Goal: Task Accomplishment & Management: Complete application form

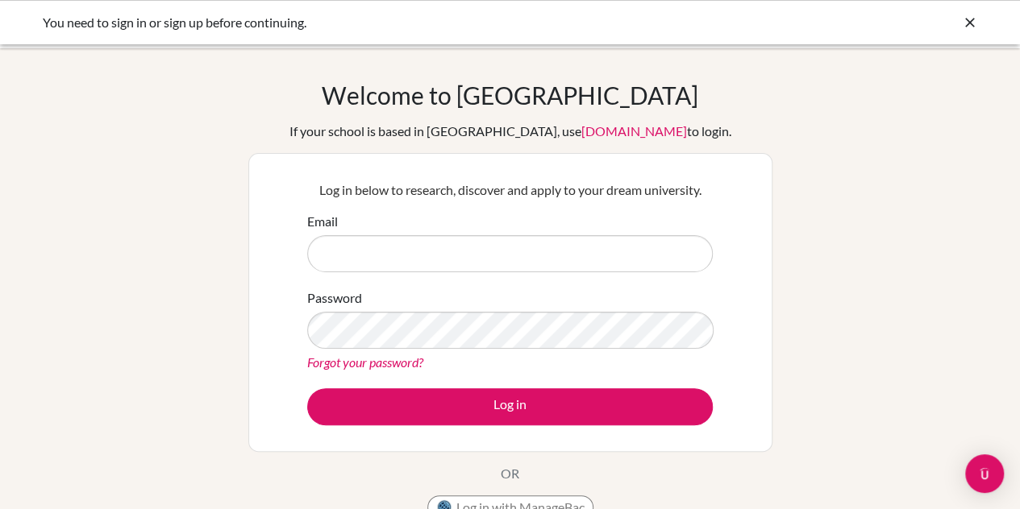
click at [171, 157] on div "Welcome to BridgeU If your school is based in China, use app.bridge-u.com.cn to…" at bounding box center [510, 344] width 1020 height 527
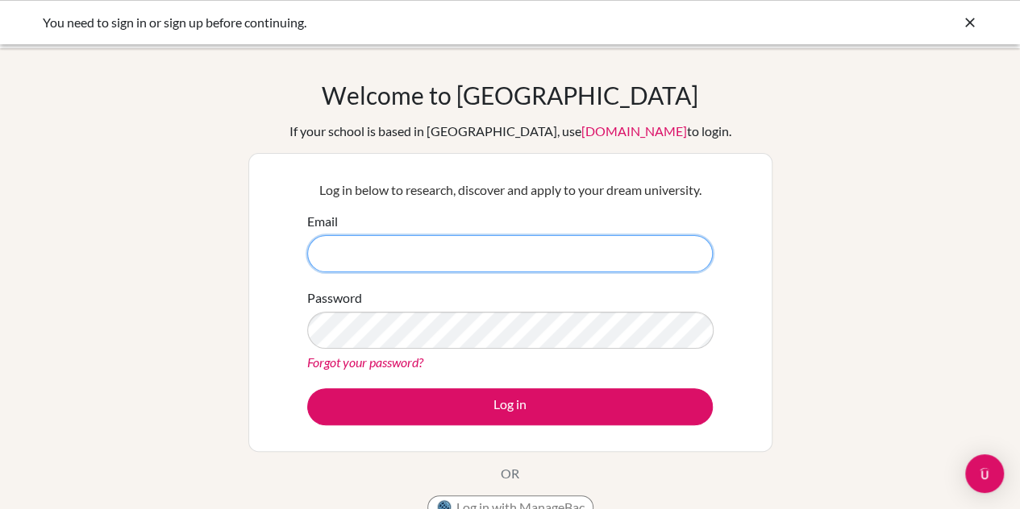
click at [368, 247] on input "Email" at bounding box center [509, 253] width 405 height 37
type input "ds003763@dwight.ae"
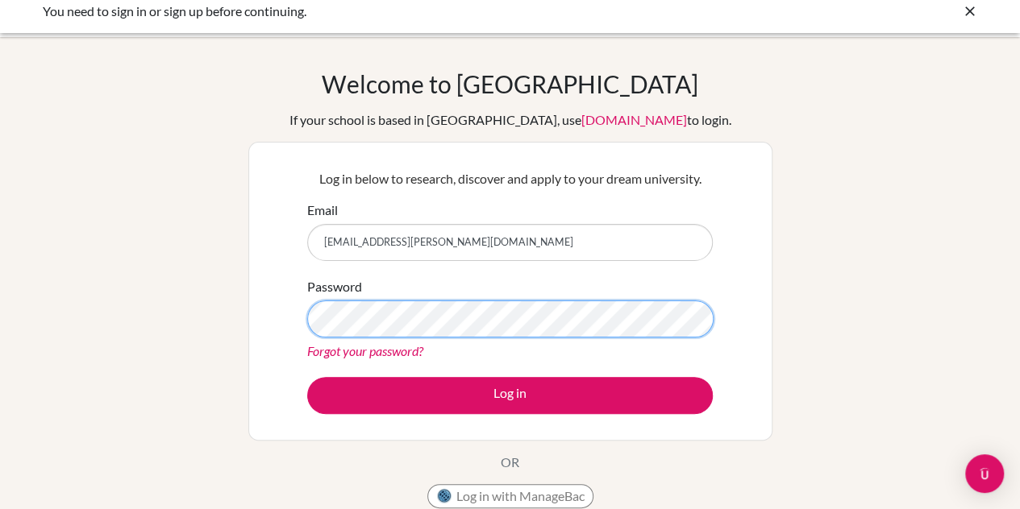
scroll to position [10, 0]
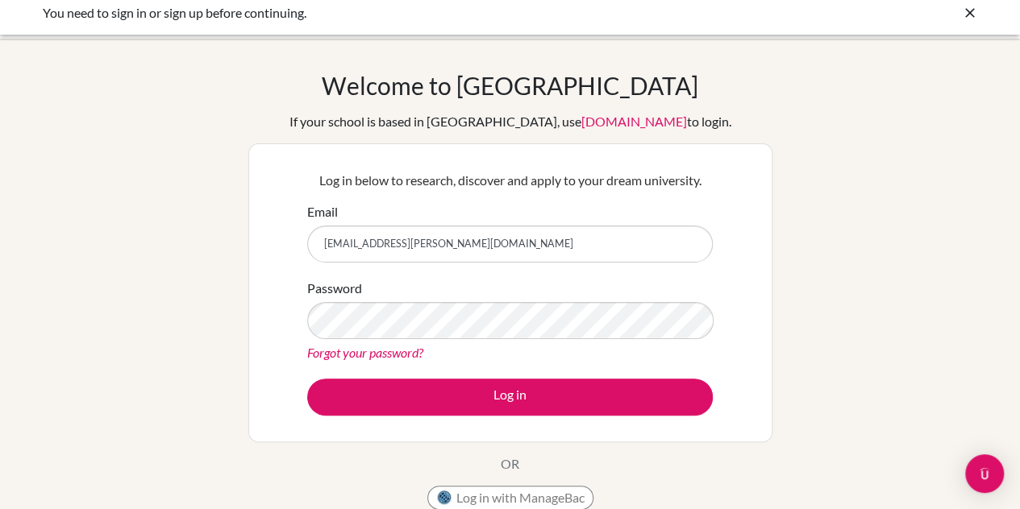
click at [280, 201] on div "Log in below to research, discover and apply to your dream university. Email ds…" at bounding box center [510, 292] width 524 height 299
click at [237, 203] on div "Welcome to BridgeU If your school is based in China, use app.bridge-u.com.cn to…" at bounding box center [510, 334] width 1020 height 527
click at [181, 214] on div "Welcome to BridgeU If your school is based in China, use app.bridge-u.com.cn to…" at bounding box center [510, 334] width 1020 height 527
click at [205, 135] on div "Welcome to BridgeU If your school is based in China, use app.bridge-u.com.cn to…" at bounding box center [510, 334] width 1020 height 527
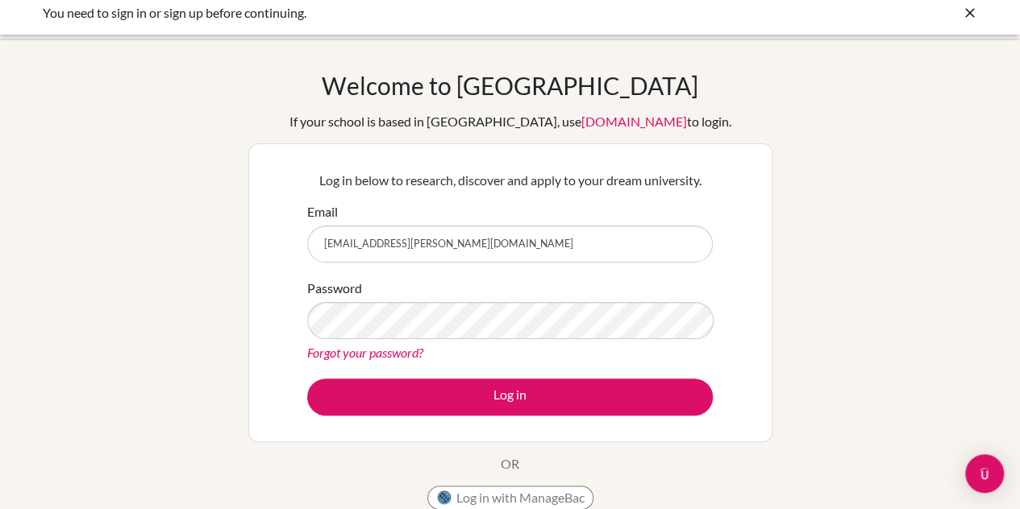
click at [303, 57] on div "Welcome to BridgeU If your school is based in China, use app.bridge-u.com.cn to…" at bounding box center [510, 335] width 1020 height 592
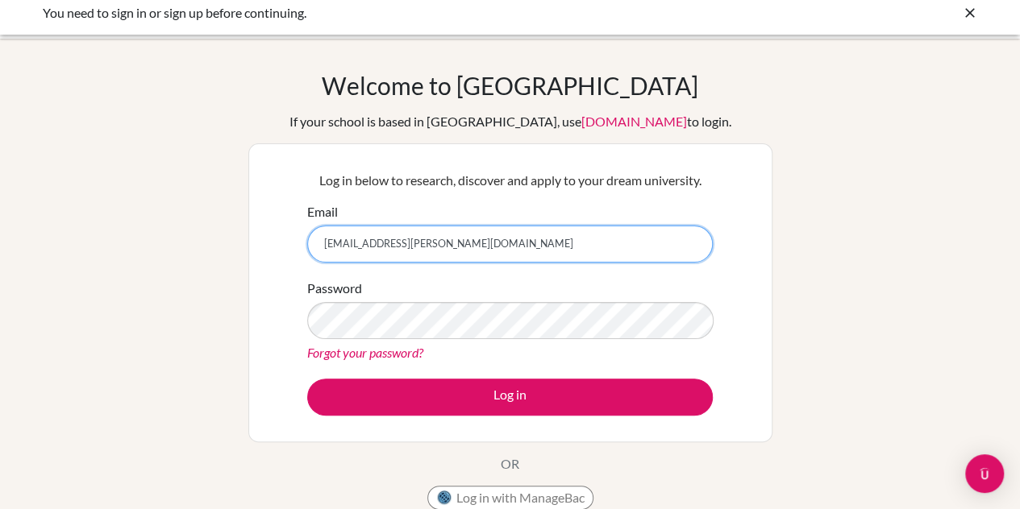
click at [409, 254] on input "ds003763@dwight.ae" at bounding box center [509, 244] width 405 height 37
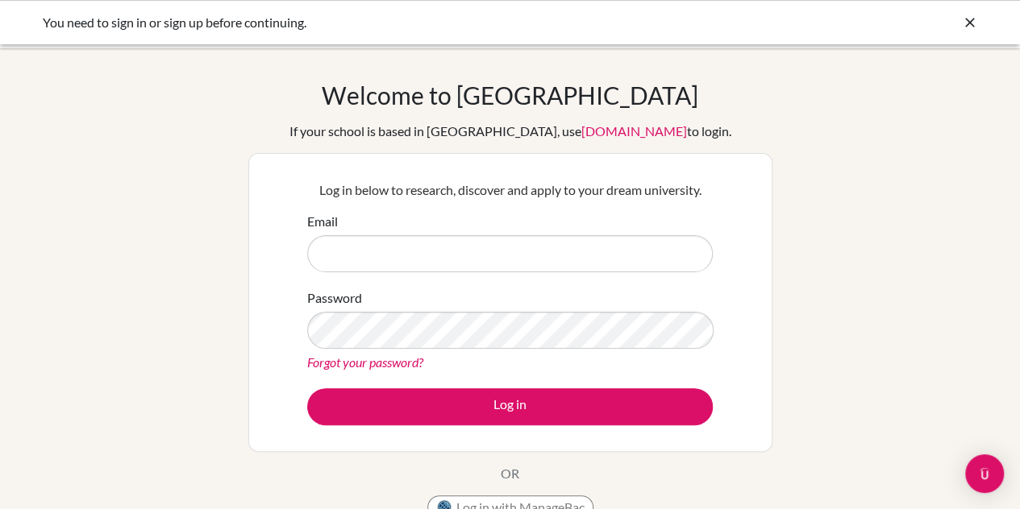
click at [970, 21] on icon at bounding box center [970, 23] width 16 height 16
